Goal: Information Seeking & Learning: Find specific fact

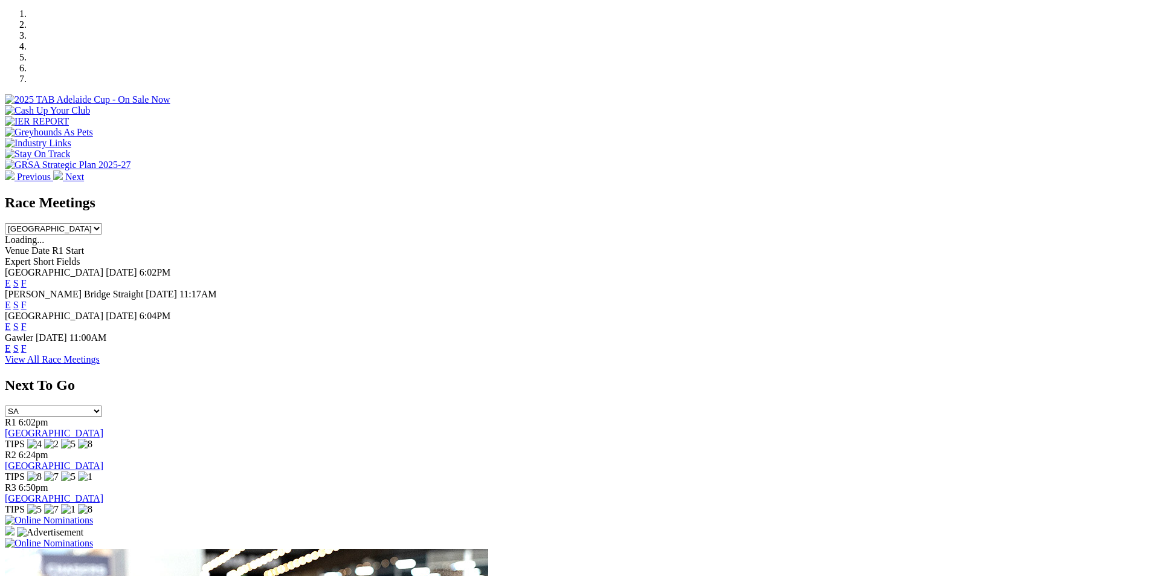
scroll to position [431, 0]
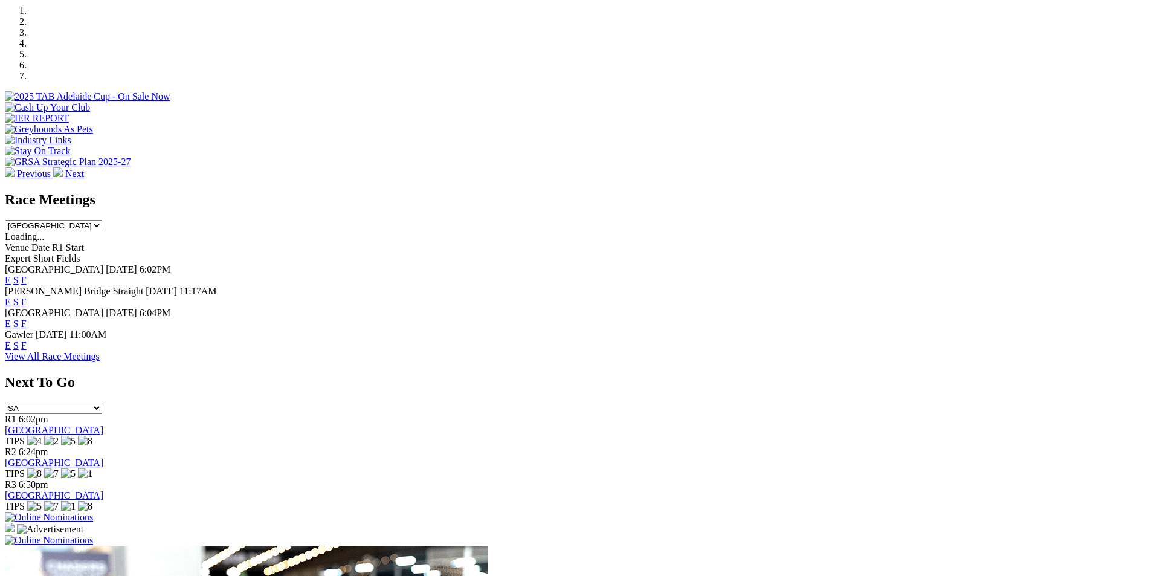
click at [27, 275] on link "F" at bounding box center [23, 280] width 5 height 10
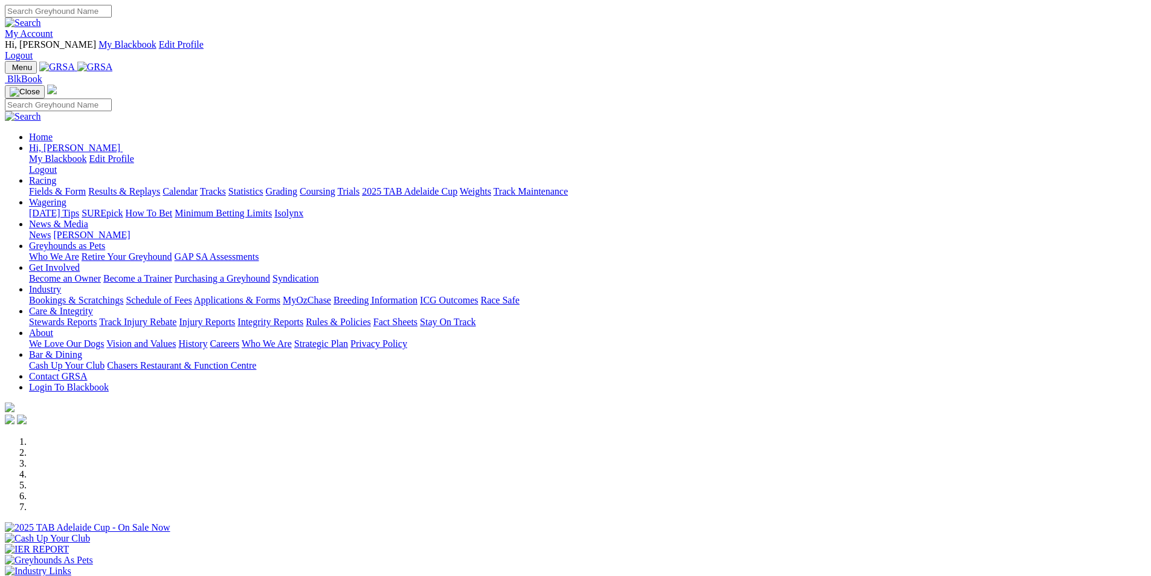
click at [335, 186] on link "Coursing" at bounding box center [318, 191] width 36 height 10
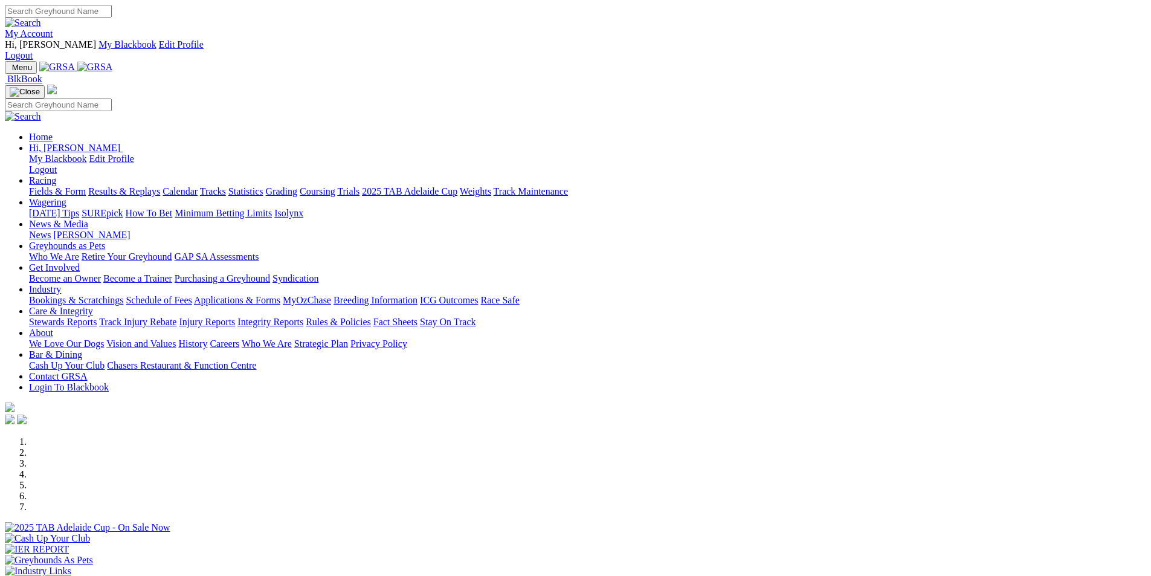
click at [264, 186] on link "Statistics" at bounding box center [245, 191] width 35 height 10
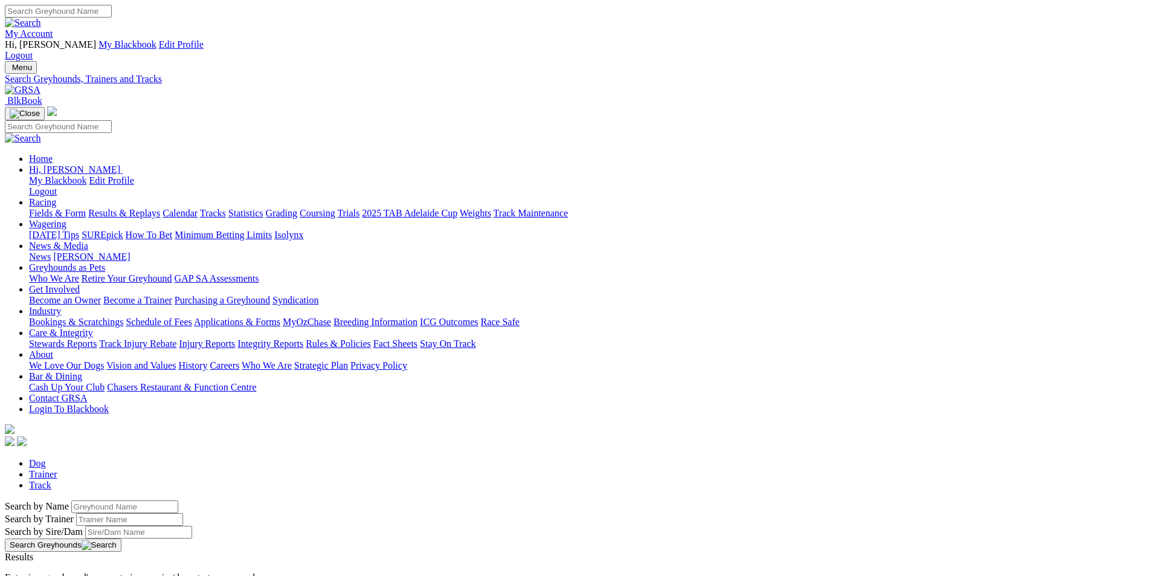
click at [178, 500] on input "Search by Greyhound name" at bounding box center [124, 506] width 107 height 13
type input "oakvale outlaw"
click at [121, 538] on button "Search Greyhounds" at bounding box center [63, 544] width 117 height 13
click at [68, 563] on link "Oakvale Outlaw" at bounding box center [36, 568] width 63 height 10
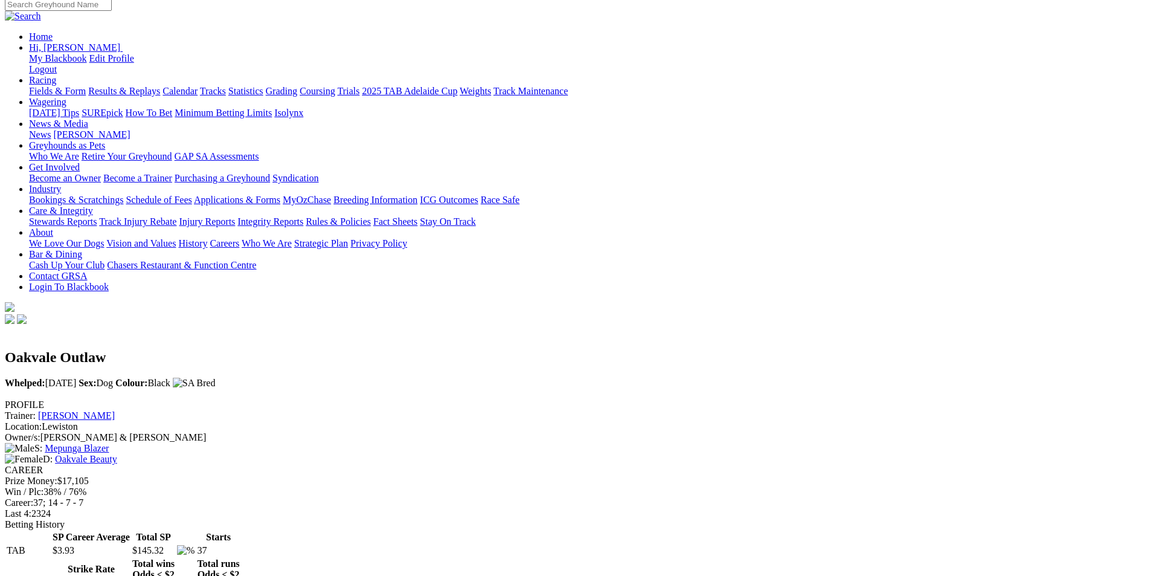
scroll to position [124, 0]
drag, startPoint x: 1146, startPoint y: 155, endPoint x: 1125, endPoint y: 243, distance: 90.9
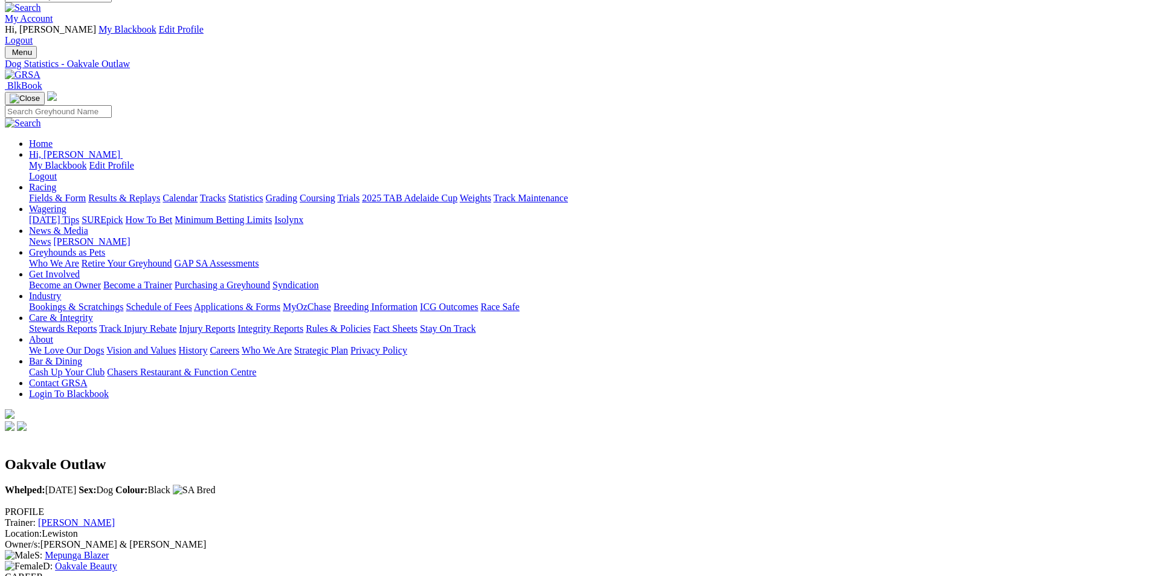
scroll to position [0, 0]
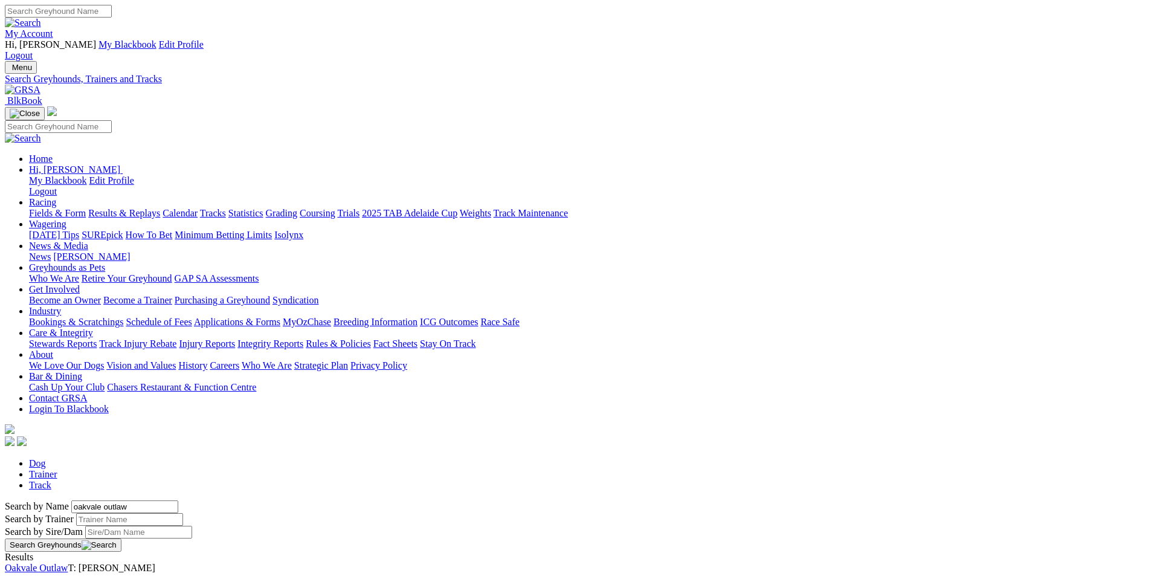
drag, startPoint x: 259, startPoint y: 203, endPoint x: 199, endPoint y: 198, distance: 59.4
click at [178, 500] on input "oakvale outlaw" at bounding box center [124, 506] width 107 height 13
type input "brother [PERSON_NAME]"
click at [121, 538] on button "Search Greyhounds" at bounding box center [63, 544] width 117 height 13
click at [114, 563] on link "Brother [PERSON_NAME]" at bounding box center [59, 568] width 109 height 10
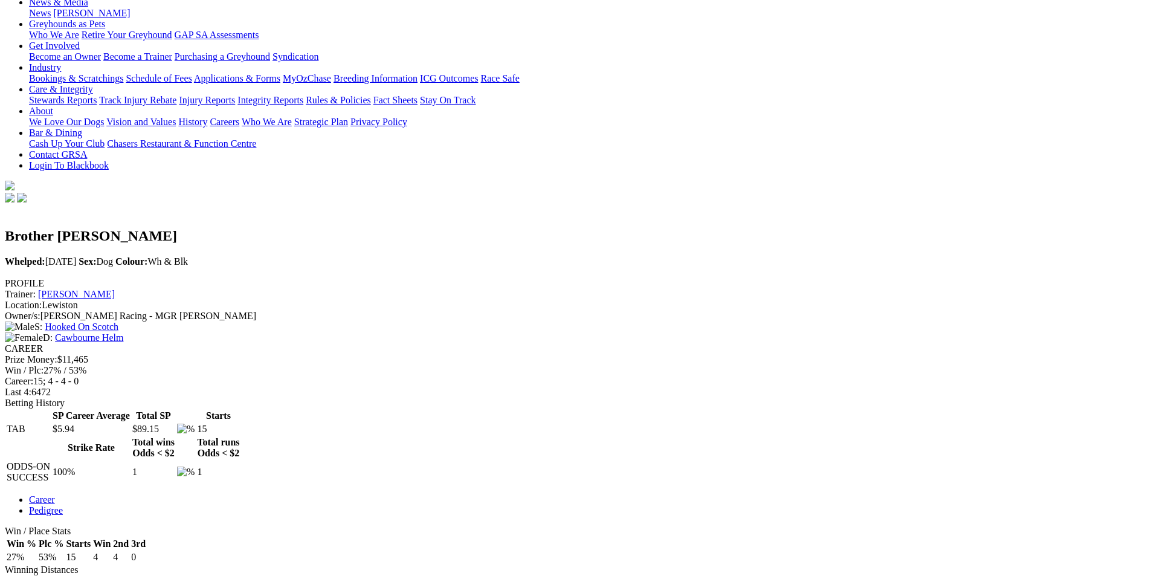
scroll to position [248, 0]
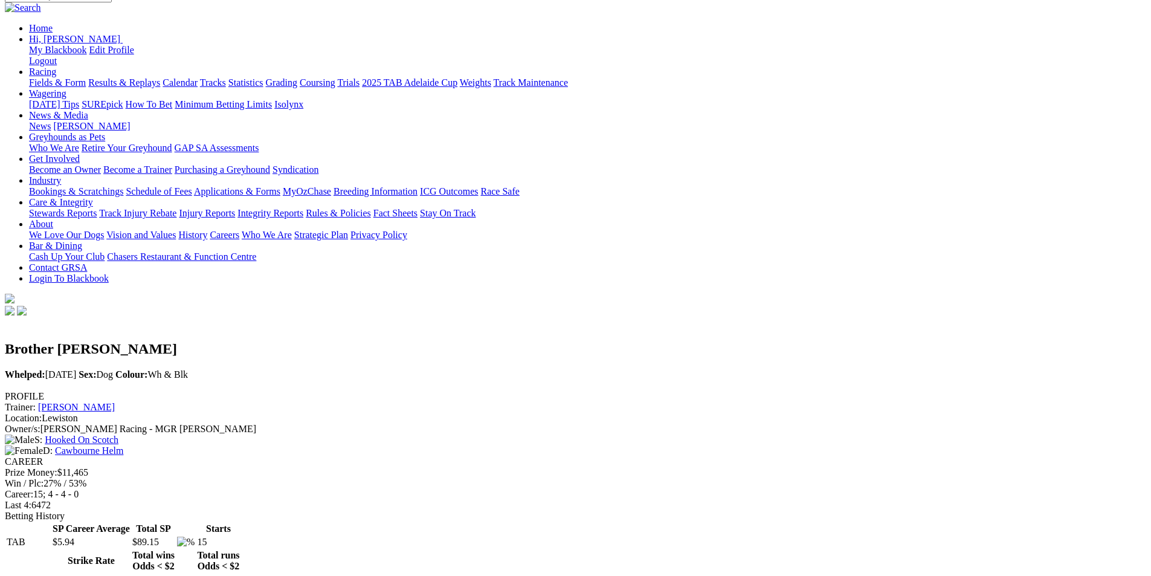
scroll to position [0, 0]
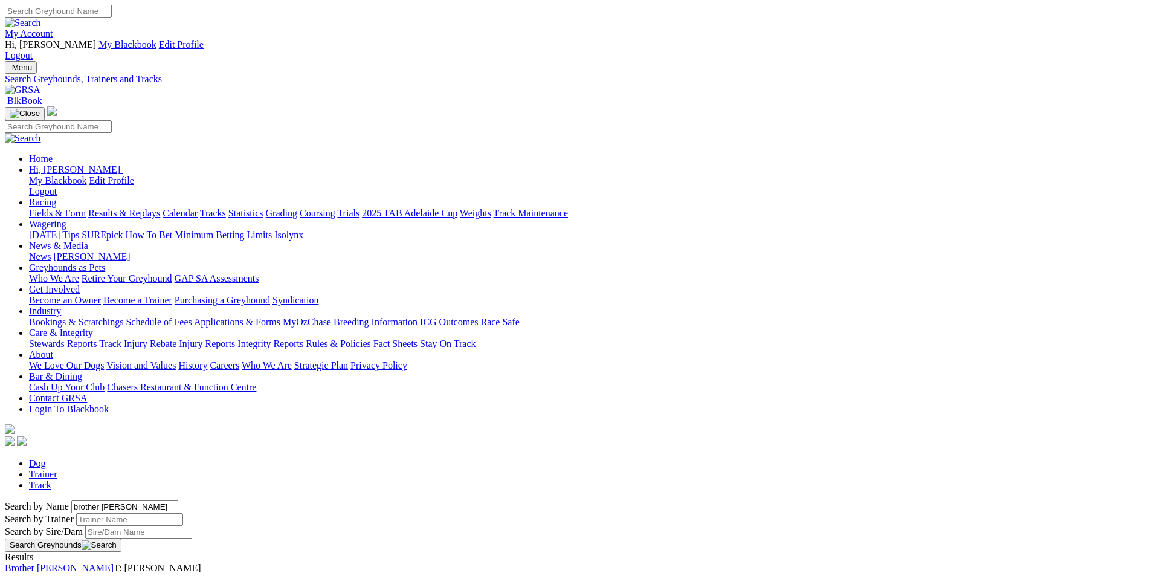
drag, startPoint x: 256, startPoint y: 205, endPoint x: 199, endPoint y: 201, distance: 56.4
click at [178, 500] on input "brother ernest" at bounding box center [124, 506] width 107 height 13
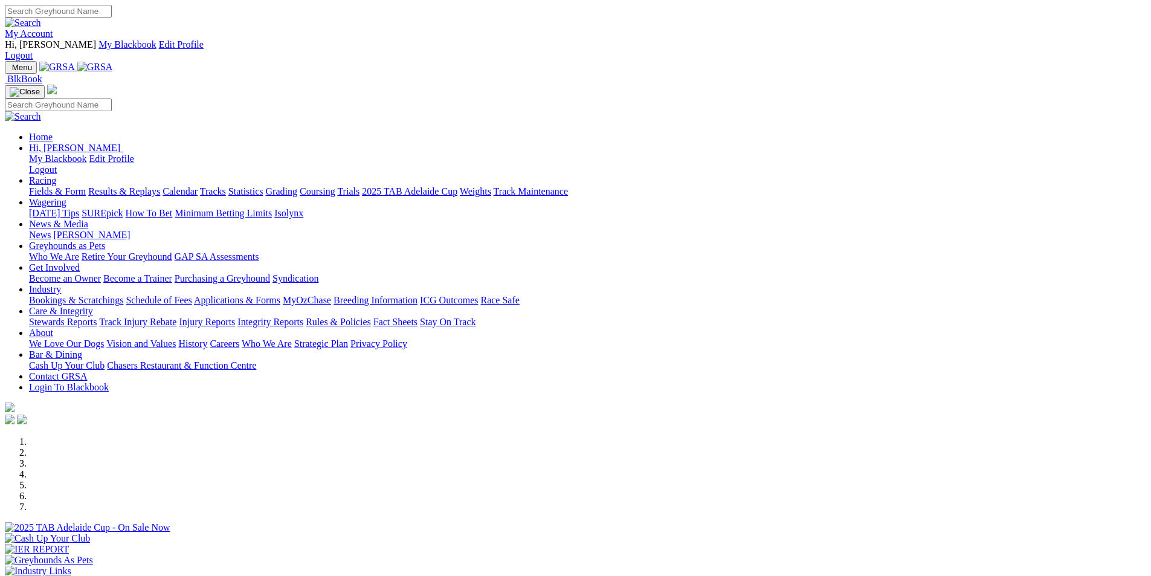
click at [56, 175] on link "Racing" at bounding box center [42, 180] width 27 height 10
click at [160, 186] on link "Results & Replays" at bounding box center [124, 191] width 72 height 10
click at [264, 186] on link "Statistics" at bounding box center [245, 191] width 35 height 10
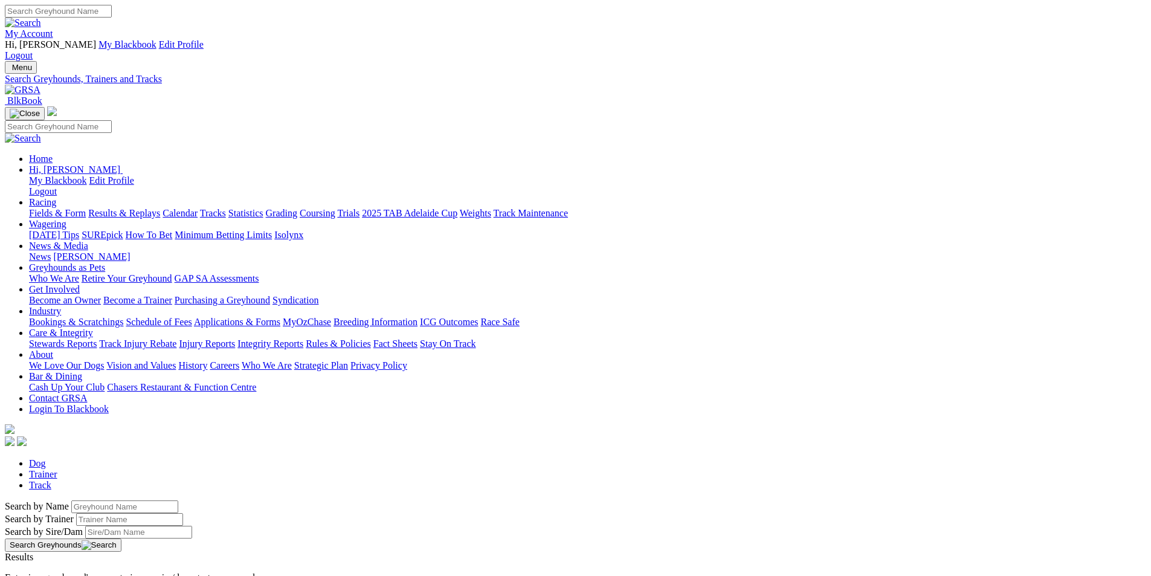
click at [178, 500] on input "Search by Greyhound name" at bounding box center [124, 506] width 107 height 13
type input "holistic key"
click at [121, 538] on button "Search Greyhounds" at bounding box center [63, 544] width 117 height 13
click at [54, 563] on link "Holistic Key" at bounding box center [29, 568] width 49 height 10
drag, startPoint x: 257, startPoint y: 202, endPoint x: 173, endPoint y: 199, distance: 84.1
